Goal: Navigation & Orientation: Find specific page/section

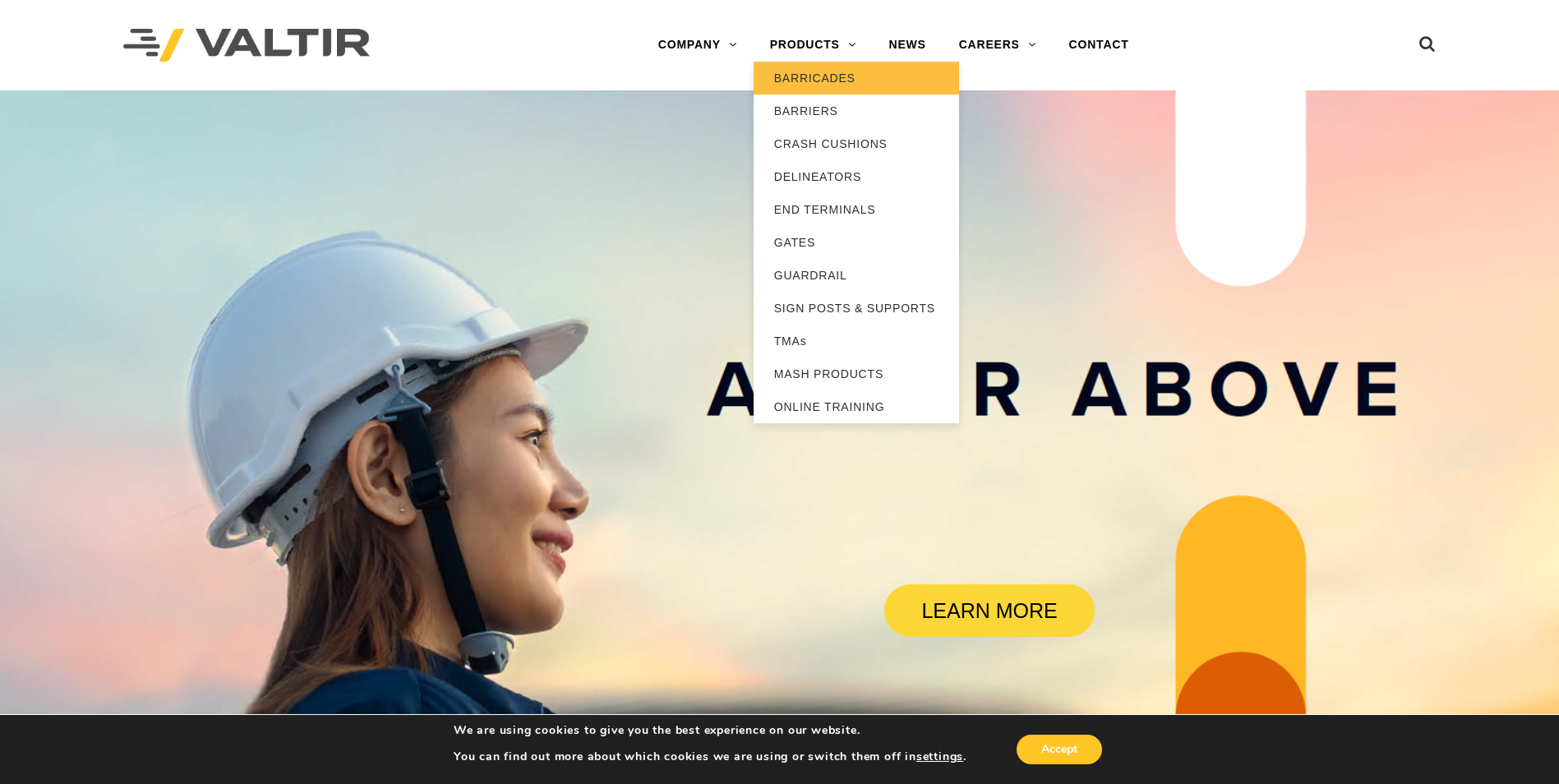
click at [828, 74] on link "BARRICADES" at bounding box center [856, 77] width 206 height 33
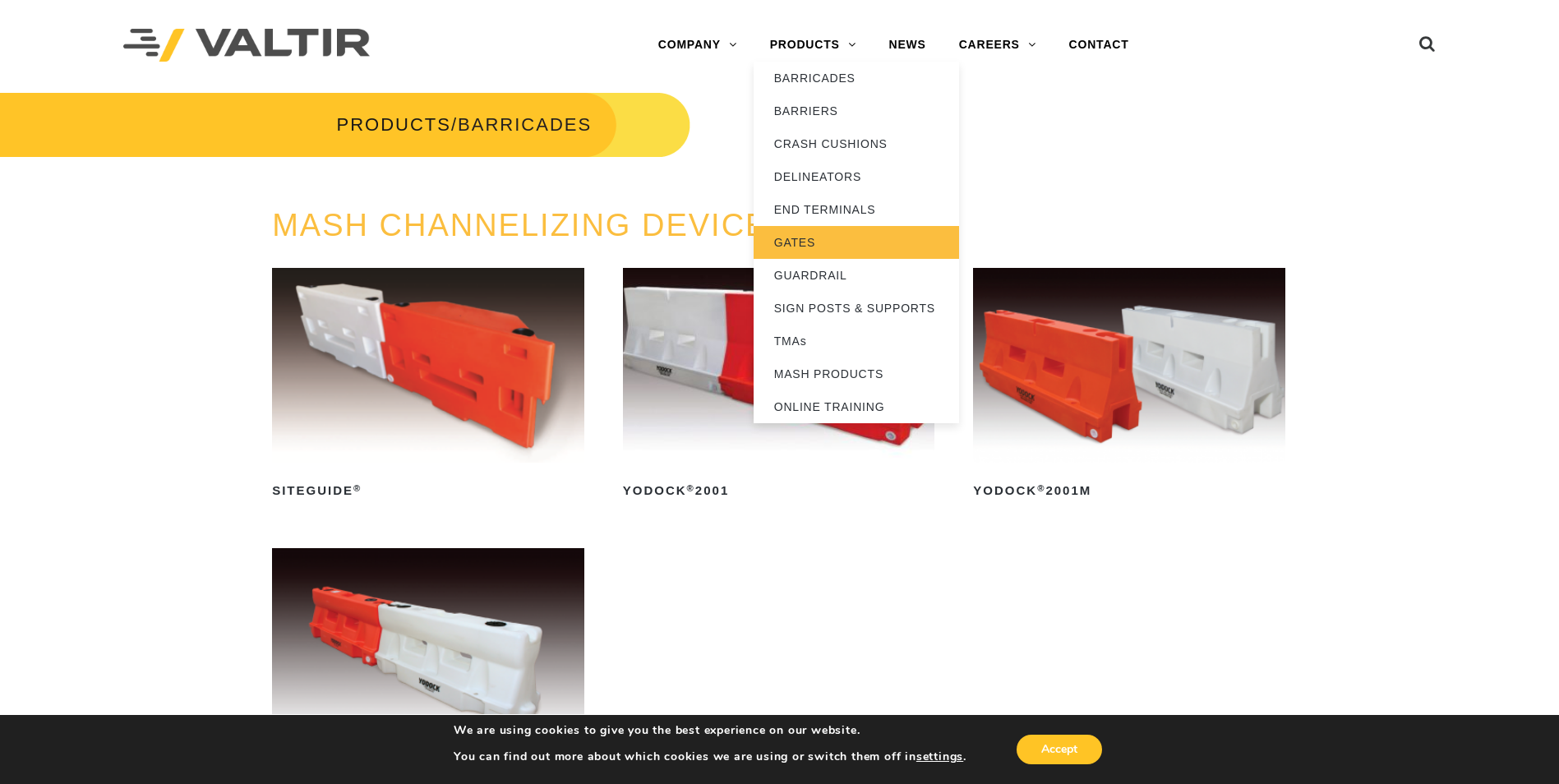
click at [819, 242] on link "GATES" at bounding box center [856, 242] width 206 height 33
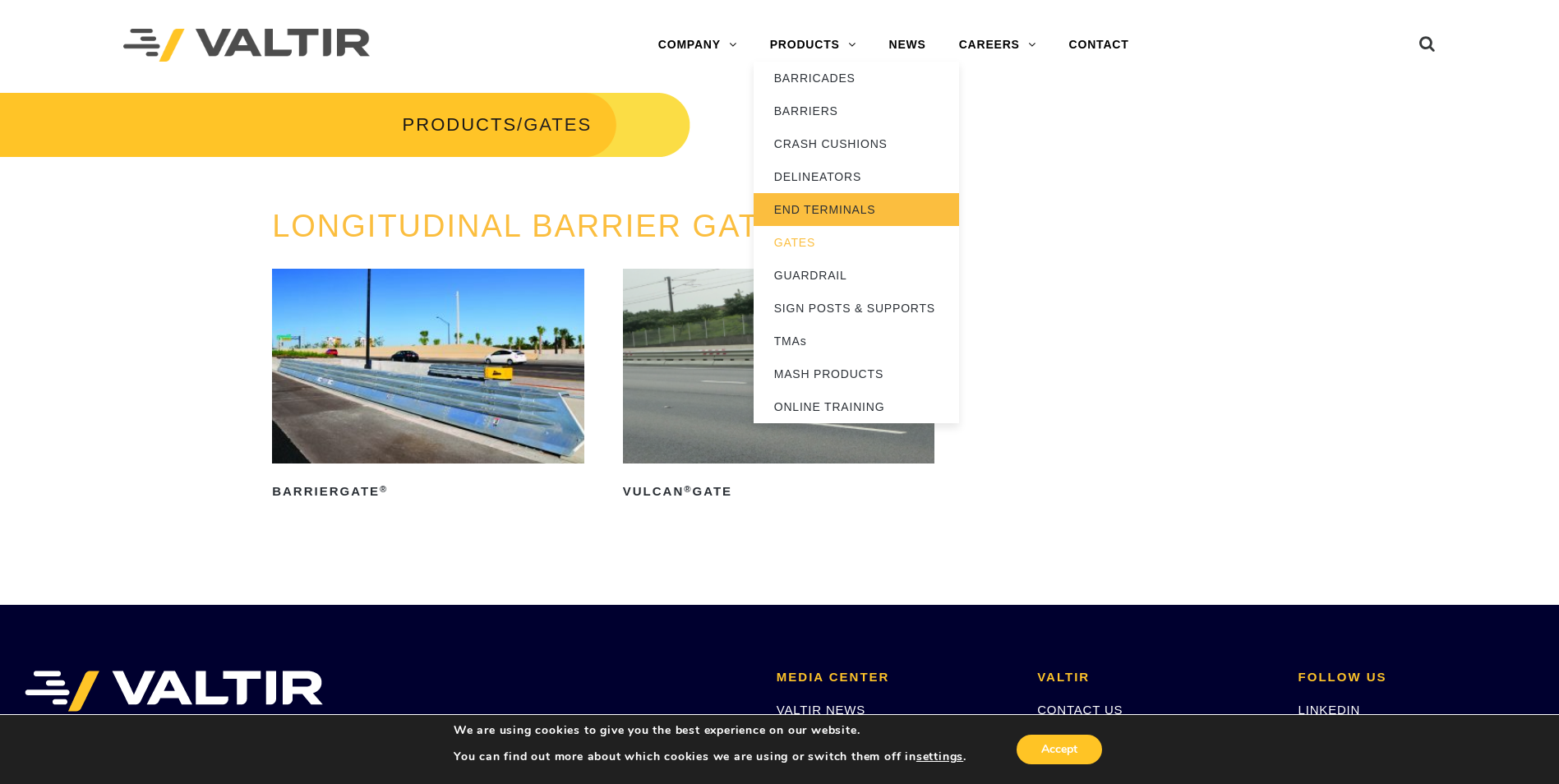
click at [805, 204] on link "END TERMINALS" at bounding box center [856, 209] width 206 height 33
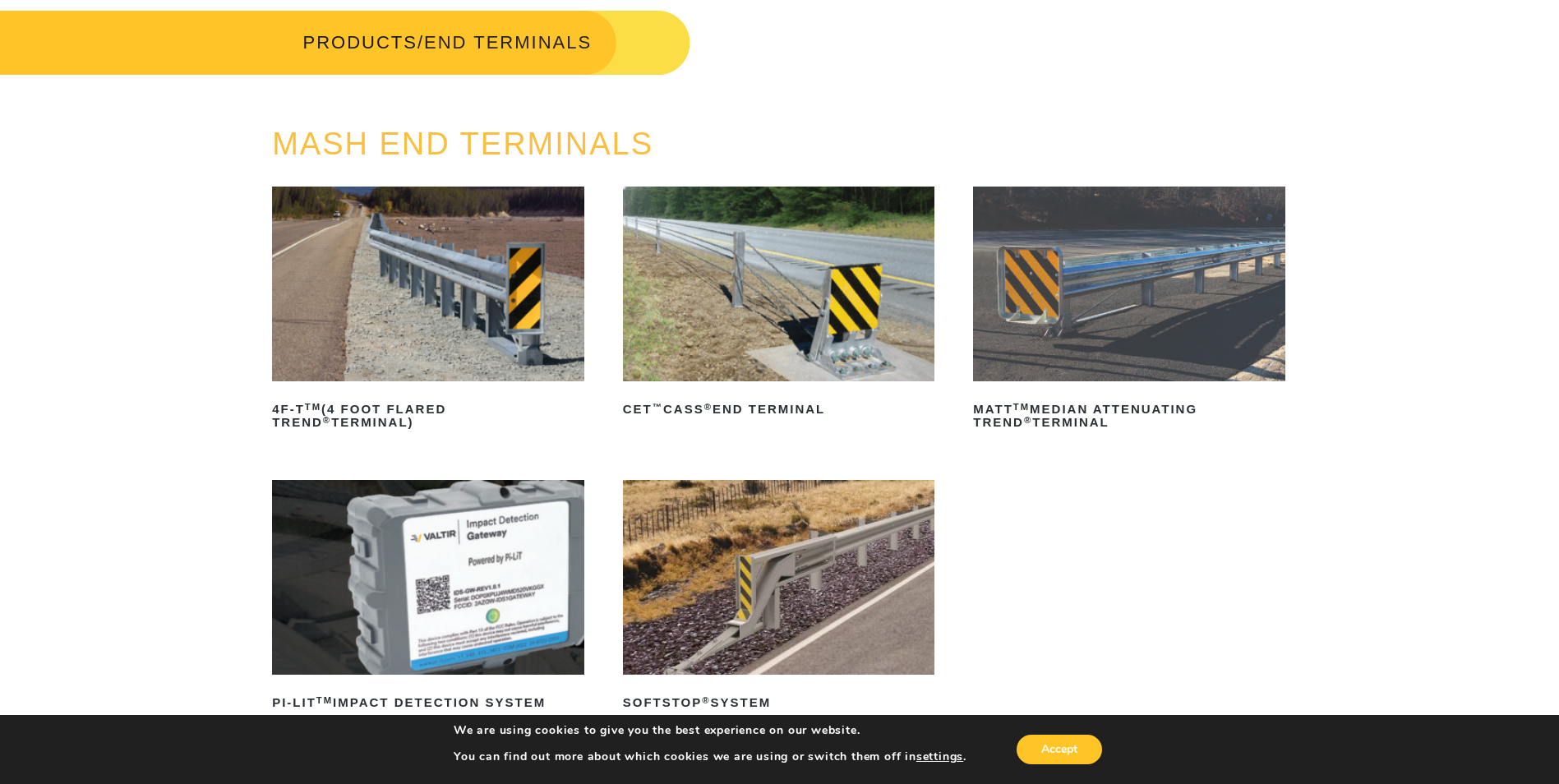
scroll to position [165, 0]
